Goal: Information Seeking & Learning: Learn about a topic

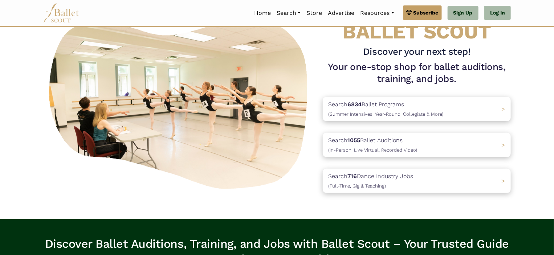
scroll to position [58, 0]
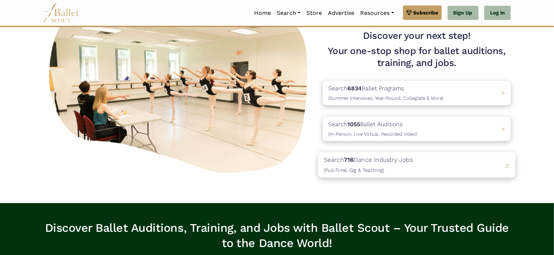
click at [410, 163] on p "Search 716 Dance Industry Jobs (Full-Time, Gig & Teaching)" at bounding box center [368, 165] width 89 height 20
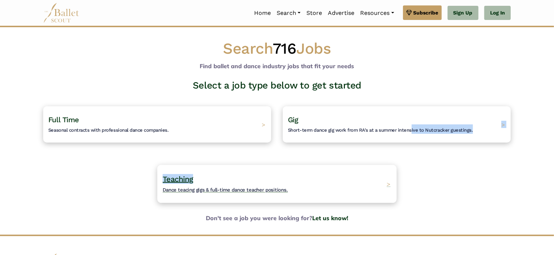
click at [264, 175] on div "Select a job type below to get started Full Time Seasonal contracts with profes…" at bounding box center [276, 147] width 479 height 134
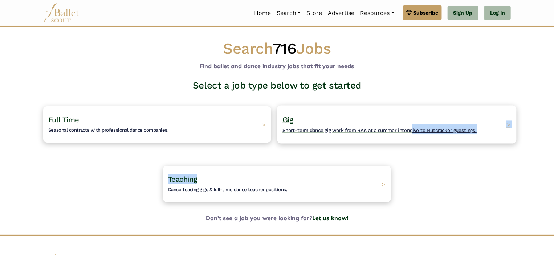
click at [337, 133] on h4 "Gig Short-term dance gig work from RA's at a summer intensive to Nutcracker gue…" at bounding box center [379, 125] width 194 height 20
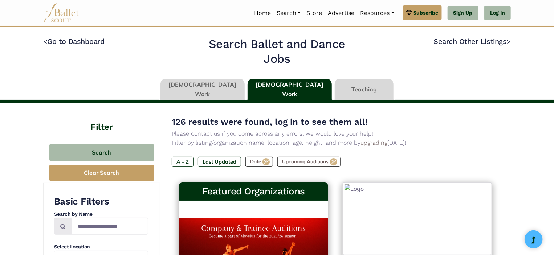
type input "******"
type input "*****"
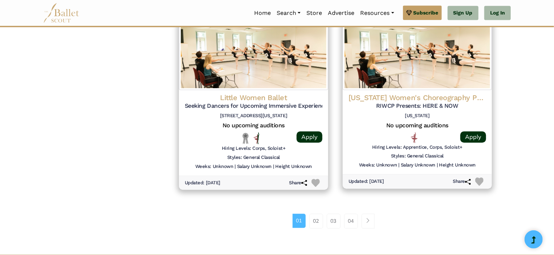
scroll to position [1032, 0]
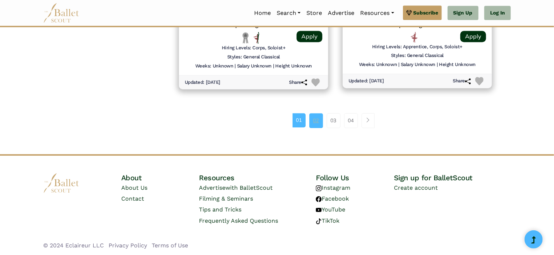
click at [314, 119] on link "02" at bounding box center [316, 120] width 14 height 15
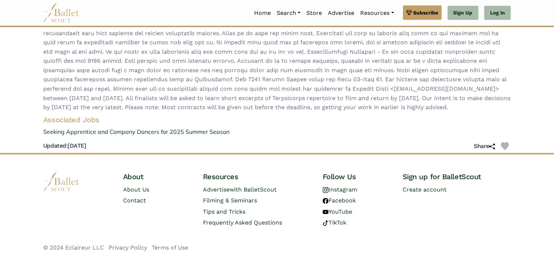
scroll to position [200, 0]
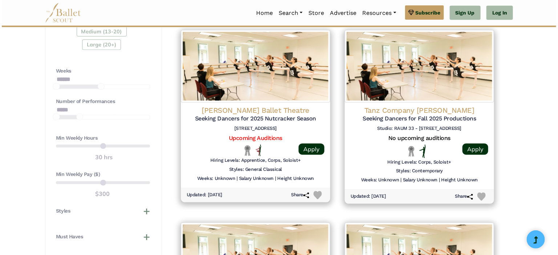
scroll to position [536, 0]
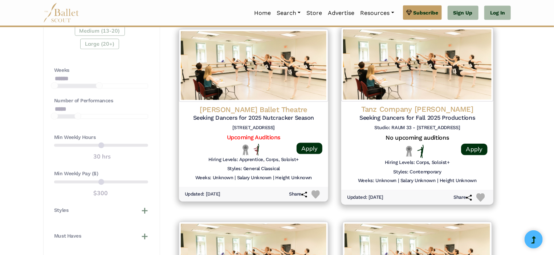
drag, startPoint x: 380, startPoint y: 109, endPoint x: 368, endPoint y: 114, distance: 13.0
click at [368, 114] on h5 "Seeking Dancers for Fall 2025 Productions" at bounding box center [417, 118] width 141 height 8
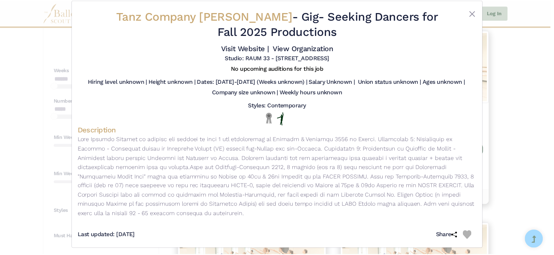
scroll to position [14, 0]
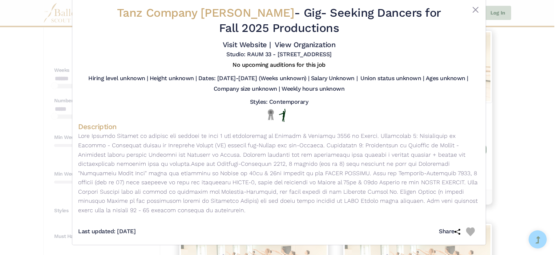
click at [472, 3] on div "Tanz Company Gervasi - Gig - Seeking Dancers for Fall 2025 Productions Visit We…" at bounding box center [279, 32] width 402 height 59
click at [472, 11] on button "Close" at bounding box center [475, 9] width 9 height 9
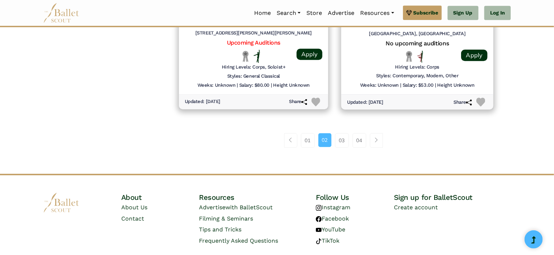
scroll to position [1038, 0]
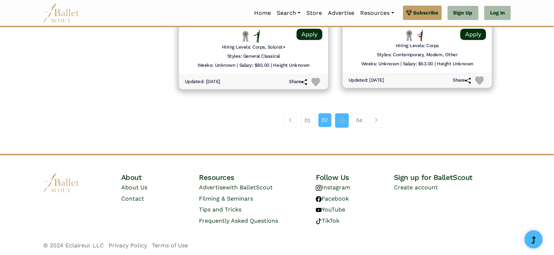
click at [345, 119] on link "03" at bounding box center [342, 120] width 14 height 15
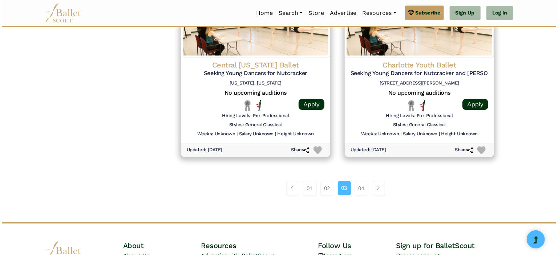
scroll to position [965, 0]
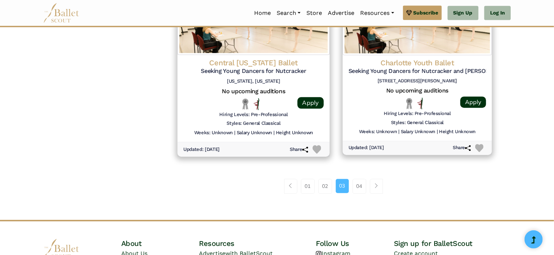
click at [257, 62] on h4 "Central New York Ballet" at bounding box center [253, 63] width 141 height 10
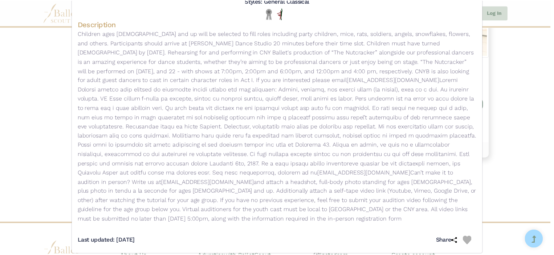
scroll to position [0, 0]
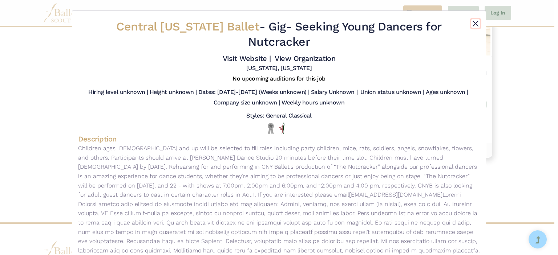
click at [477, 21] on button "Close" at bounding box center [475, 23] width 9 height 9
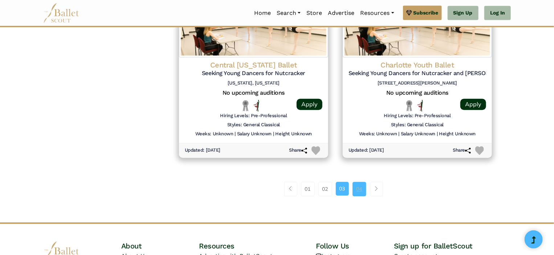
click at [361, 188] on link "04" at bounding box center [360, 189] width 14 height 15
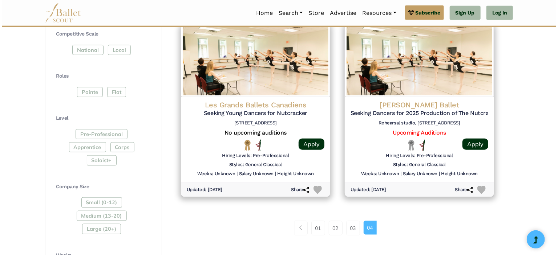
scroll to position [351, 0]
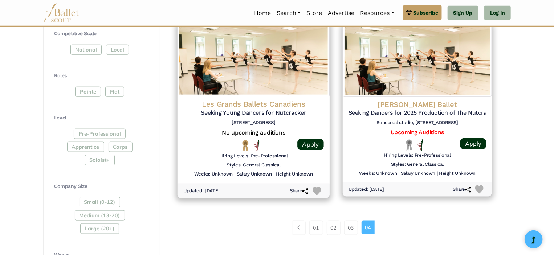
click at [283, 107] on h4 "Les Grands Ballets Canadiens" at bounding box center [253, 105] width 141 height 10
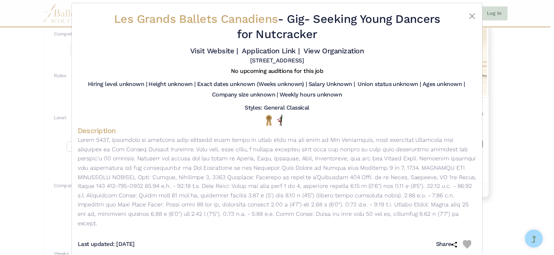
scroll to position [22, 0]
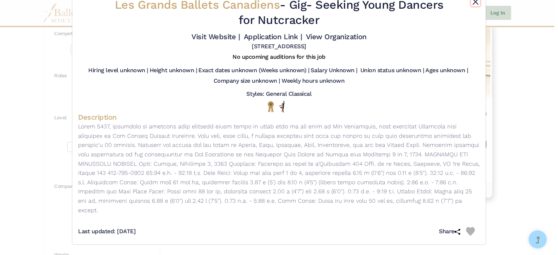
click at [472, 3] on button "Close" at bounding box center [475, 1] width 9 height 9
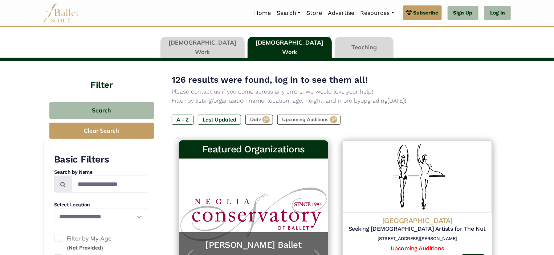
scroll to position [40, 0]
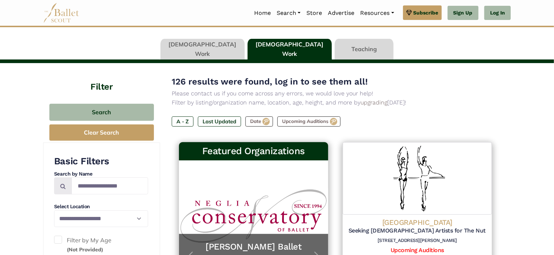
click at [228, 55] on link at bounding box center [202, 49] width 84 height 21
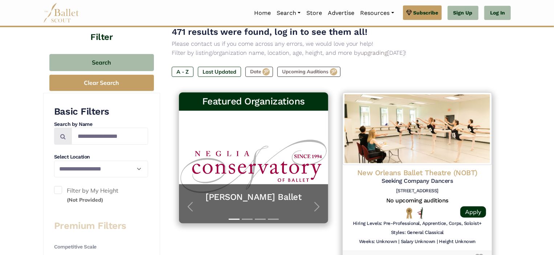
scroll to position [102, 0]
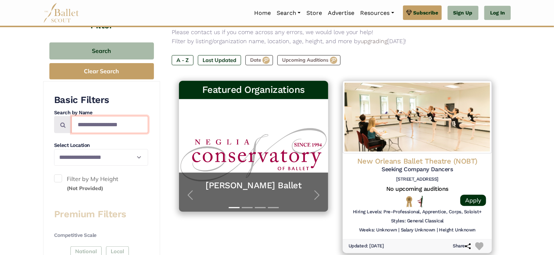
drag, startPoint x: 127, startPoint y: 122, endPoint x: 91, endPoint y: 126, distance: 35.5
click at [91, 126] on input "Search by names..." at bounding box center [110, 124] width 77 height 17
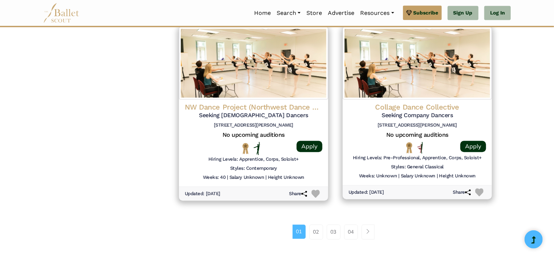
scroll to position [1034, 0]
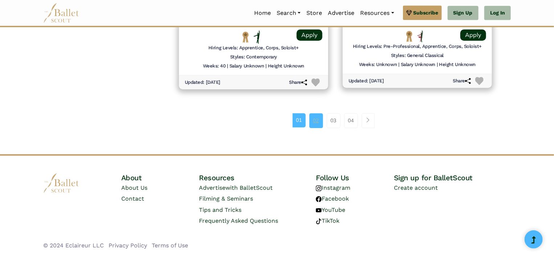
click at [322, 115] on link "02" at bounding box center [316, 120] width 14 height 15
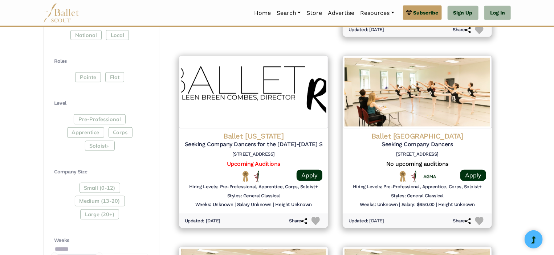
scroll to position [331, 0]
